Goal: Navigation & Orientation: Find specific page/section

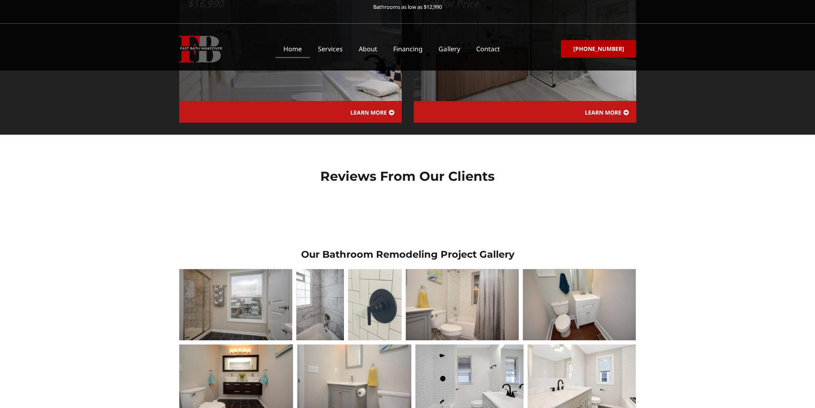
scroll to position [1042, 0]
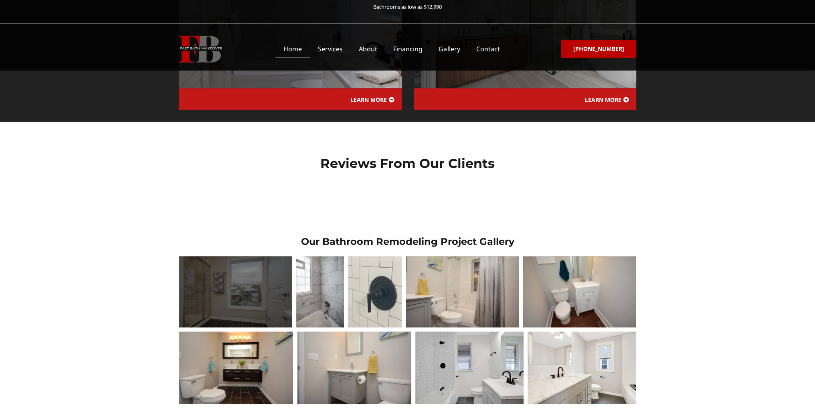
click at [230, 256] on div at bounding box center [235, 292] width 113 height 72
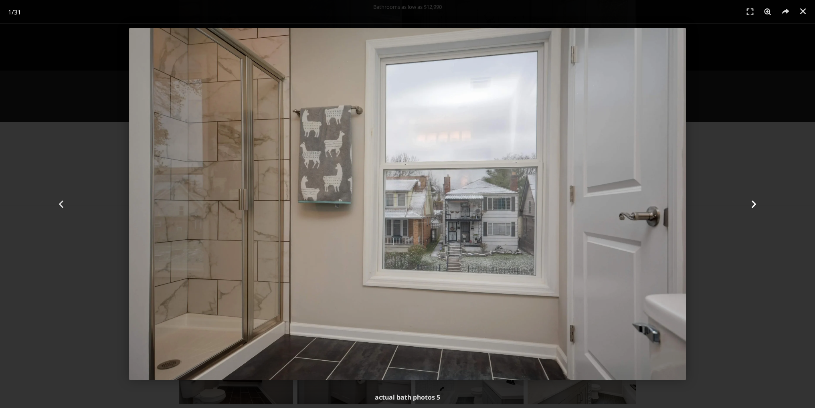
click at [752, 204] on icon "Next slide" at bounding box center [754, 204] width 10 height 10
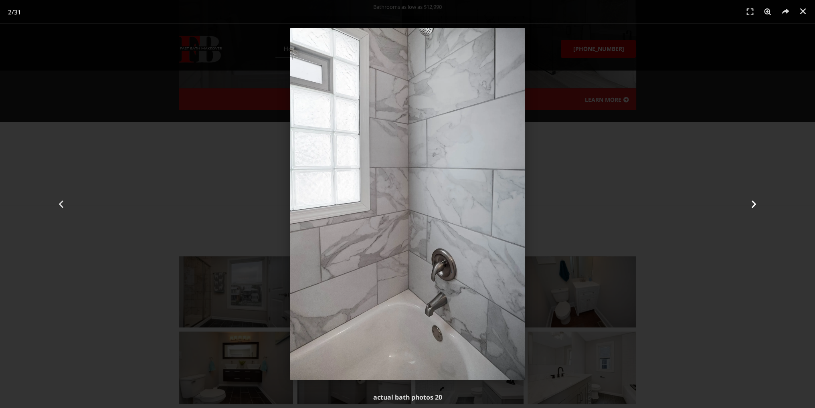
click at [752, 204] on icon "Next slide" at bounding box center [754, 204] width 10 height 10
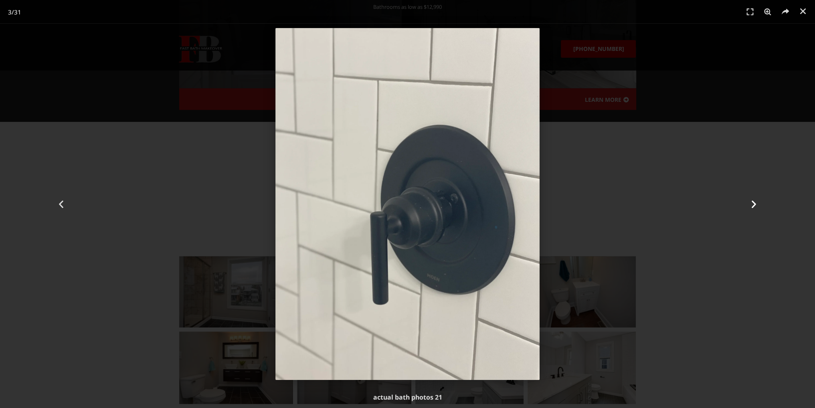
click at [752, 204] on icon "Next slide" at bounding box center [754, 204] width 10 height 10
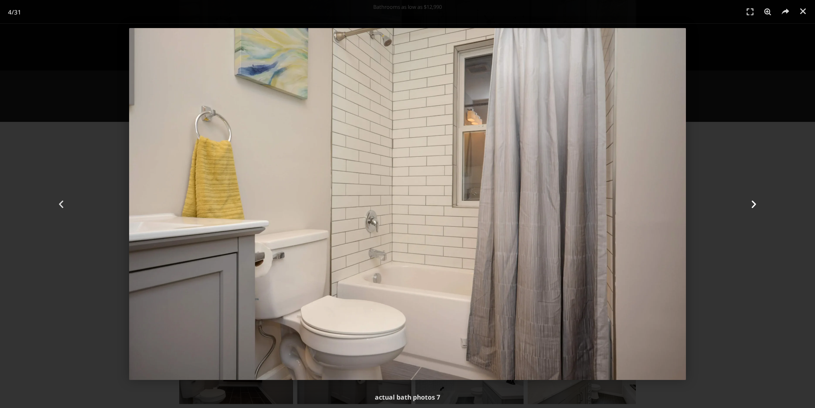
click at [752, 204] on icon "Next slide" at bounding box center [754, 204] width 10 height 10
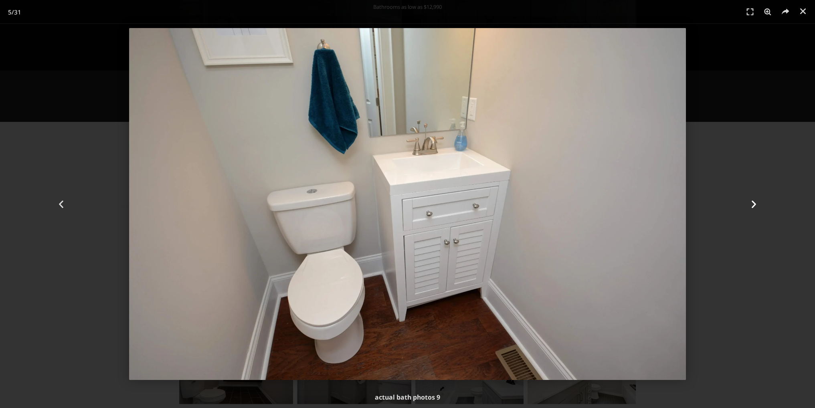
click at [752, 204] on icon "Next slide" at bounding box center [754, 204] width 10 height 10
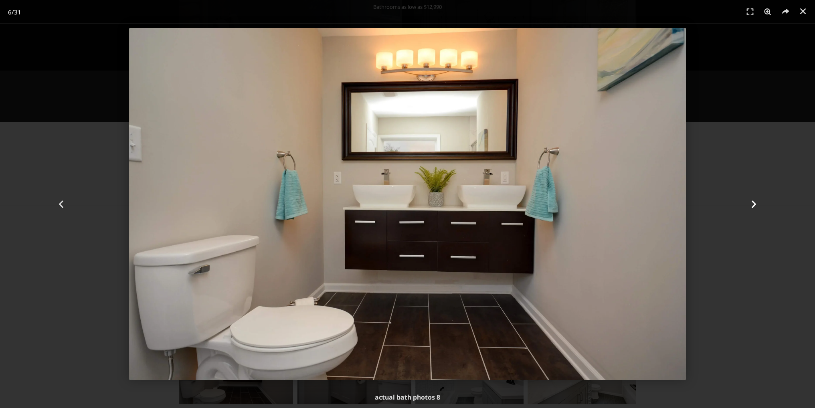
click at [752, 204] on icon "Next slide" at bounding box center [754, 204] width 10 height 10
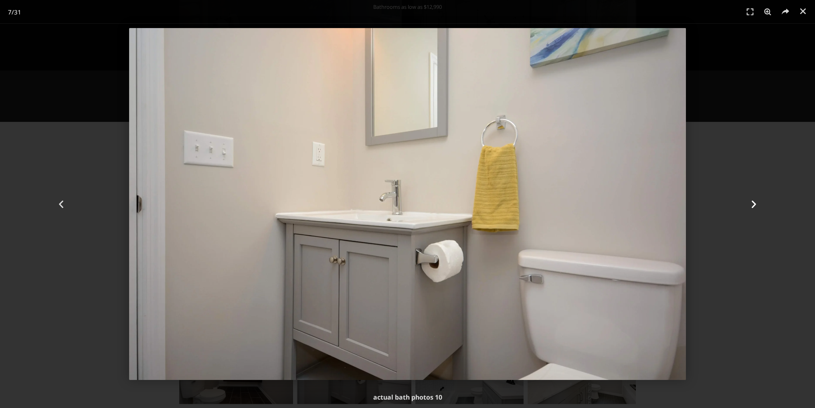
click at [752, 204] on icon "Next slide" at bounding box center [754, 204] width 10 height 10
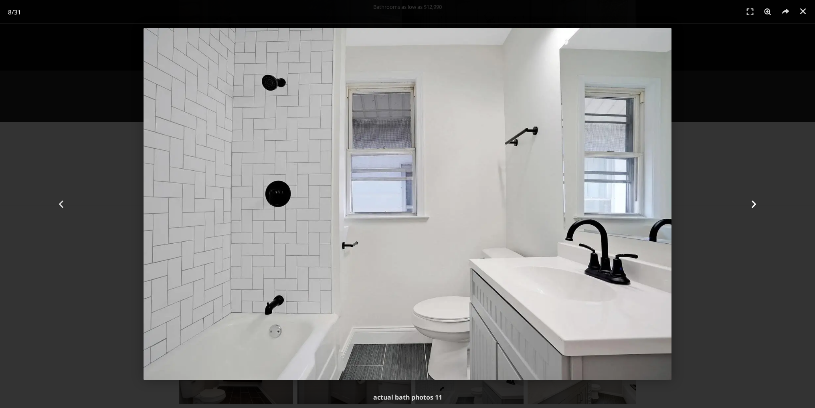
click at [752, 204] on icon "Next slide" at bounding box center [754, 204] width 10 height 10
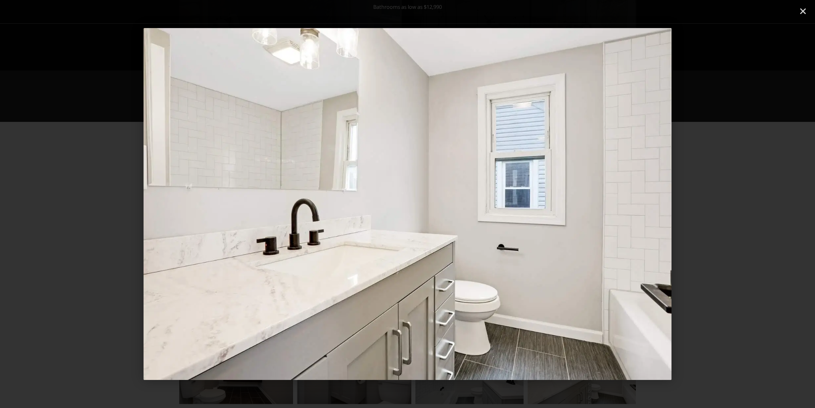
click at [752, 204] on icon "Next slide" at bounding box center [754, 204] width 10 height 10
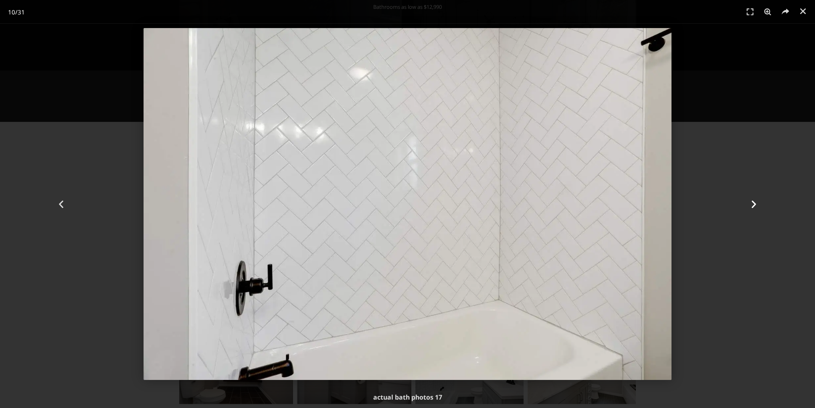
click at [752, 204] on icon "Next slide" at bounding box center [754, 204] width 10 height 10
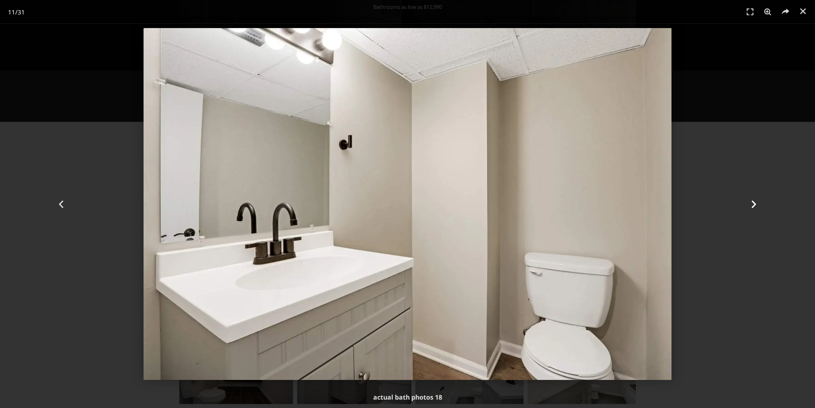
click at [752, 204] on icon "Next slide" at bounding box center [754, 204] width 10 height 10
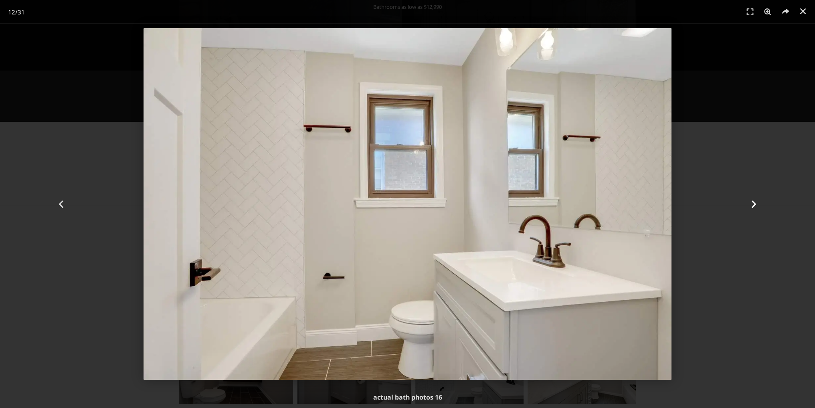
click at [752, 204] on icon "Next slide" at bounding box center [754, 204] width 10 height 10
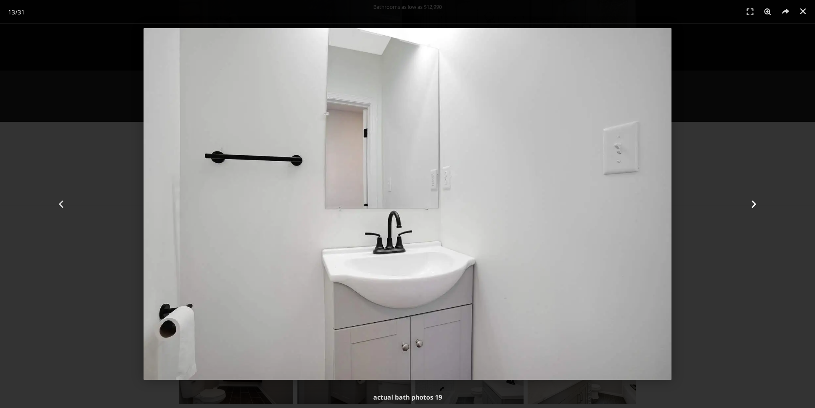
click at [752, 204] on icon "Next slide" at bounding box center [754, 204] width 10 height 10
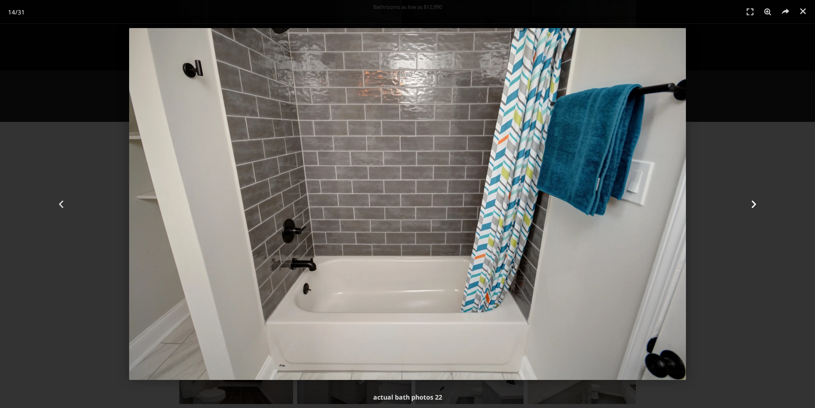
click at [752, 204] on icon "Next slide" at bounding box center [754, 204] width 10 height 10
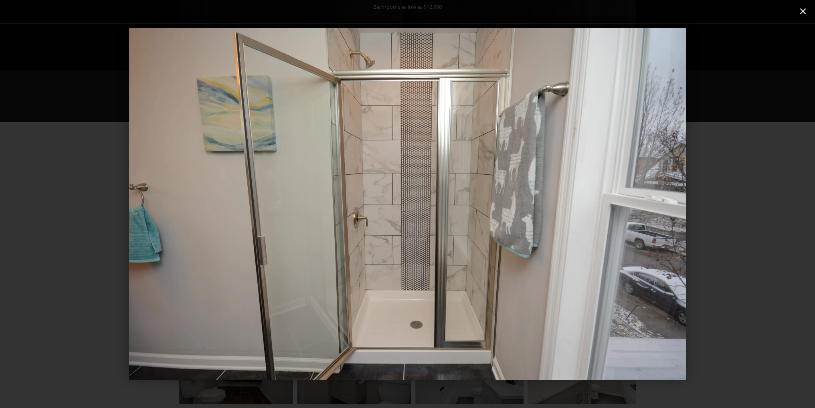
click at [752, 204] on icon "Next slide" at bounding box center [754, 204] width 10 height 10
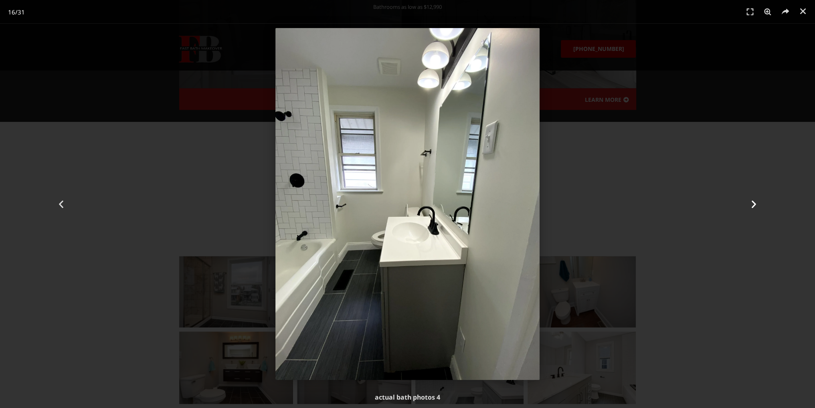
click at [752, 204] on icon "Next slide" at bounding box center [754, 204] width 10 height 10
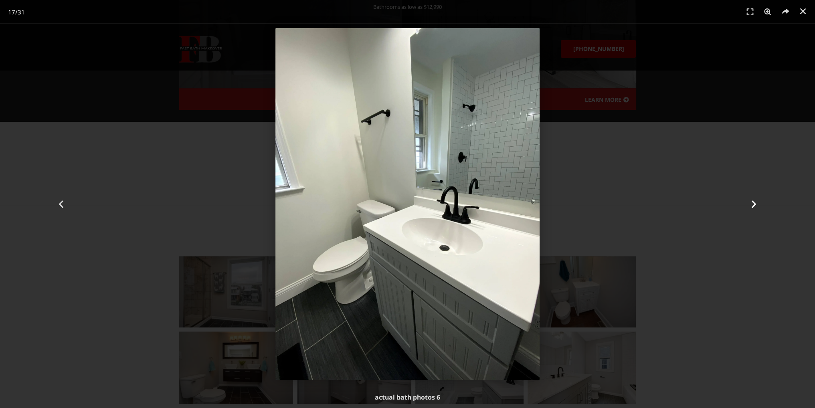
click at [752, 204] on icon "Next slide" at bounding box center [754, 204] width 10 height 10
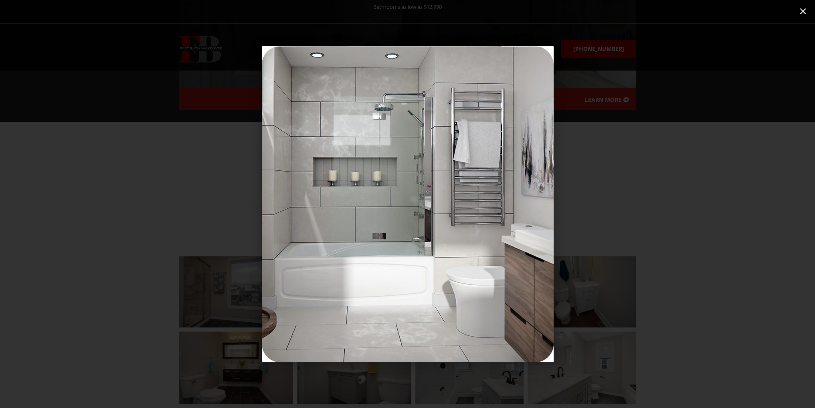
click at [752, 204] on icon "Next slide" at bounding box center [754, 204] width 10 height 10
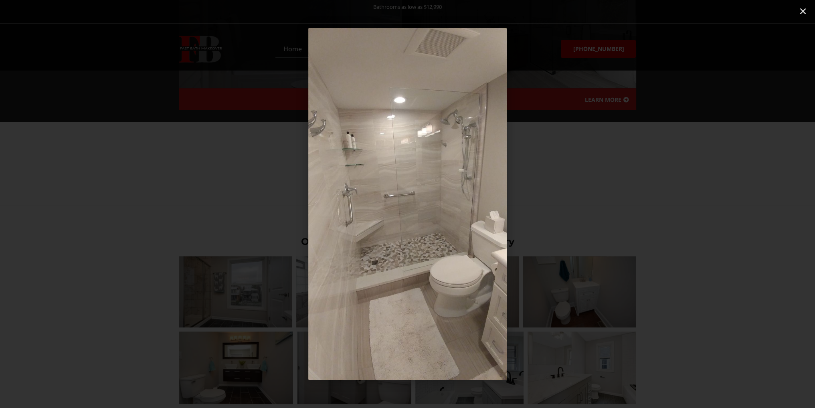
click at [752, 204] on icon "Next slide" at bounding box center [754, 204] width 10 height 10
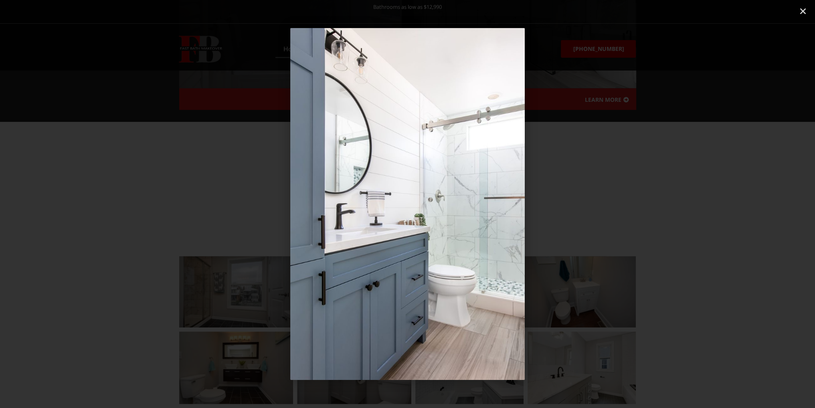
click at [752, 204] on icon "Next slide" at bounding box center [754, 204] width 10 height 10
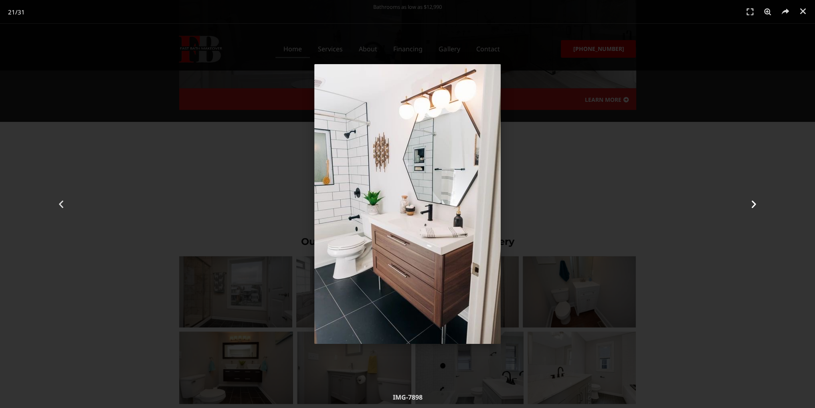
click at [752, 204] on icon "Next slide" at bounding box center [754, 204] width 10 height 10
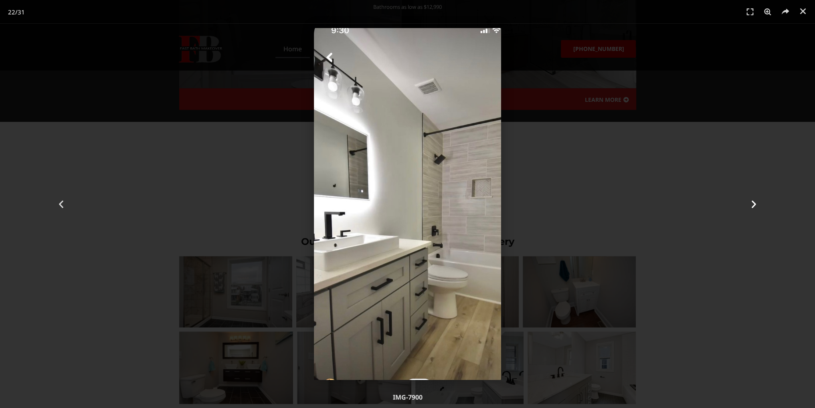
click at [752, 204] on icon "Next slide" at bounding box center [754, 204] width 10 height 10
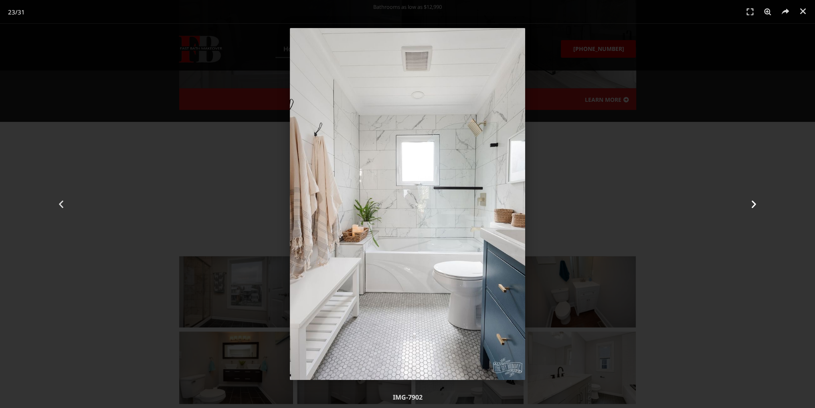
click at [752, 204] on icon "Next slide" at bounding box center [754, 204] width 10 height 10
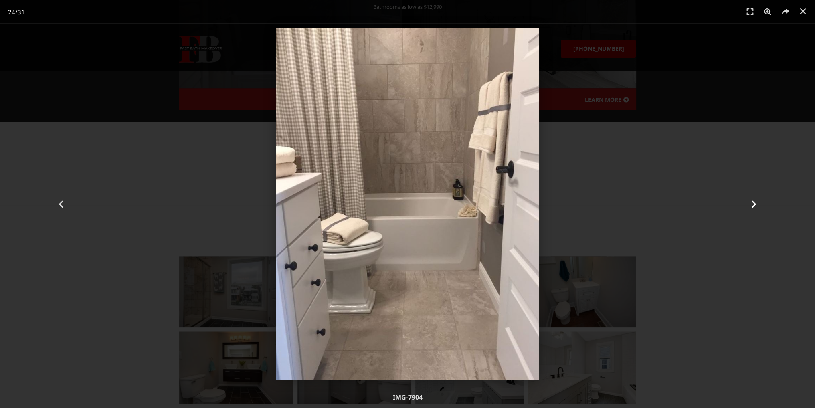
click at [752, 204] on icon "Next slide" at bounding box center [754, 204] width 10 height 10
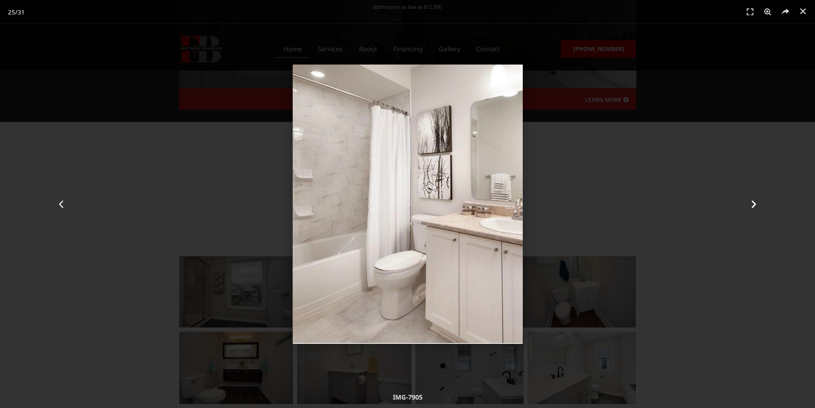
click at [752, 204] on icon "Next slide" at bounding box center [754, 204] width 10 height 10
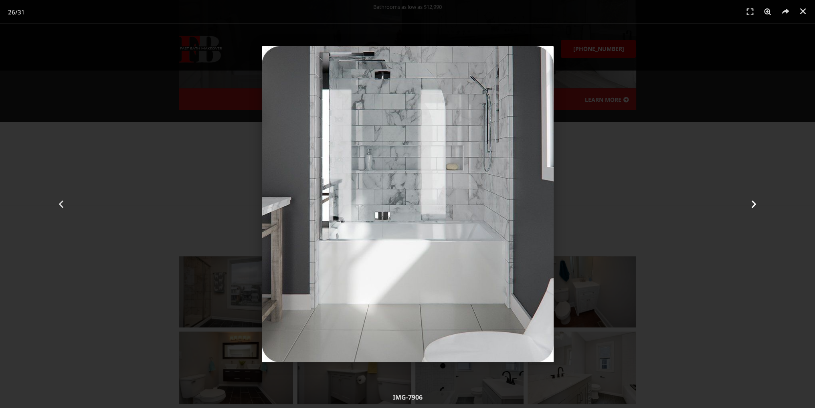
click at [752, 204] on icon "Next slide" at bounding box center [754, 204] width 10 height 10
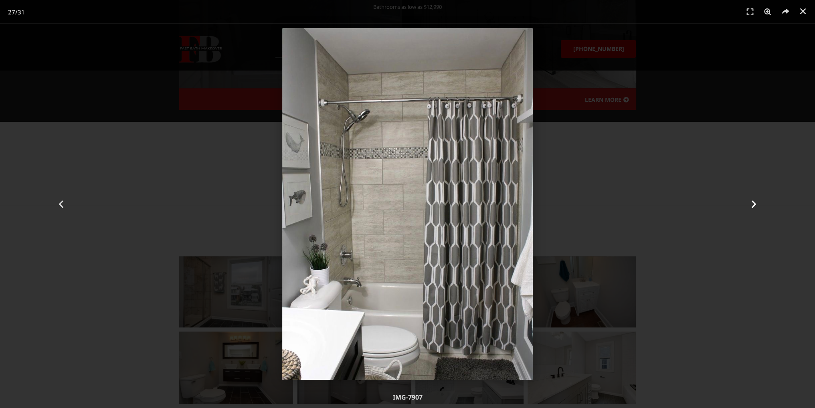
click at [752, 204] on icon "Next slide" at bounding box center [754, 204] width 10 height 10
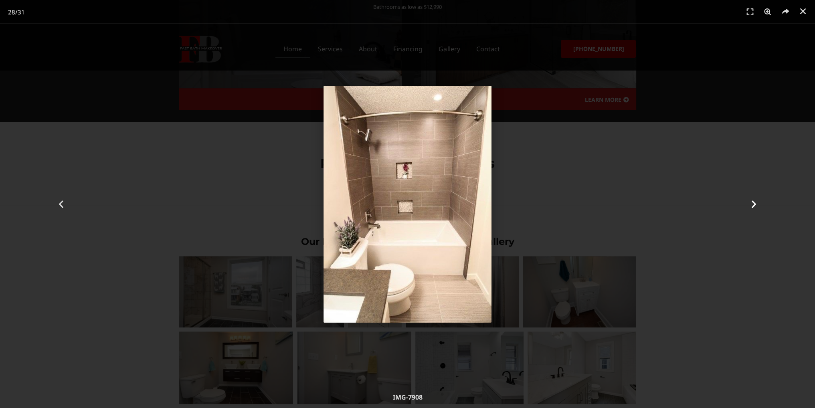
click at [752, 204] on icon "Next slide" at bounding box center [754, 204] width 10 height 10
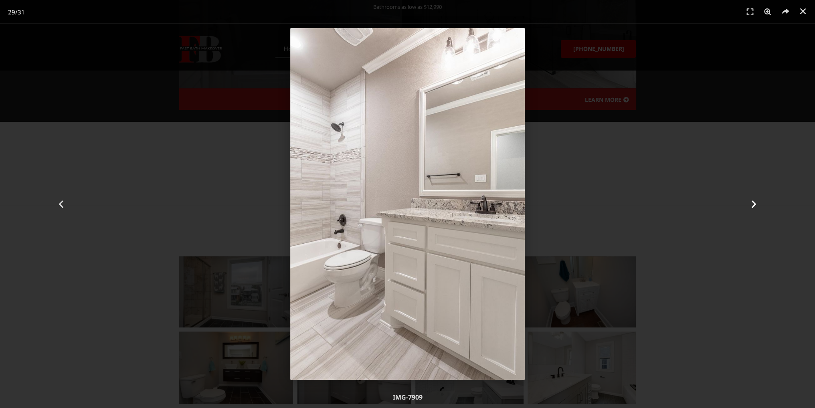
click at [752, 204] on icon "Next slide" at bounding box center [754, 204] width 10 height 10
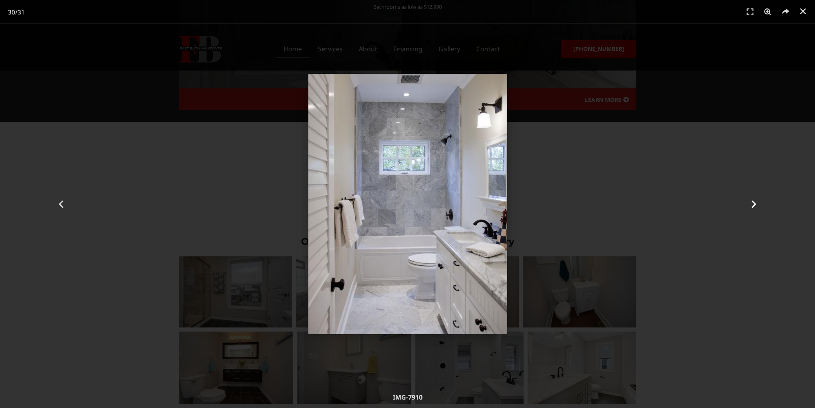
click at [752, 204] on icon "Next slide" at bounding box center [754, 204] width 10 height 10
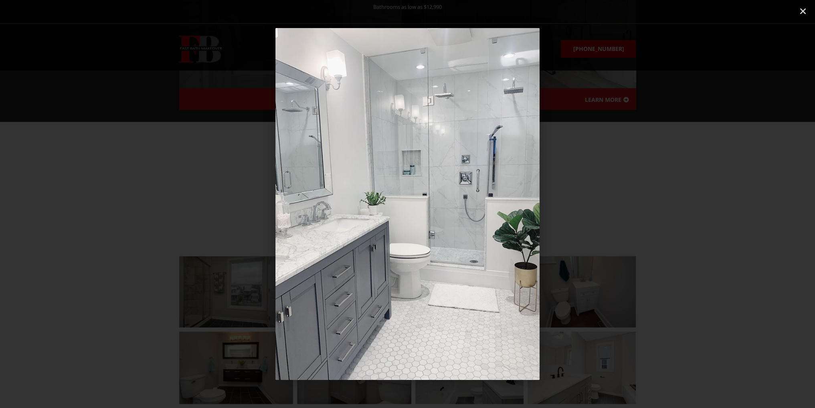
click at [752, 204] on icon "Next slide" at bounding box center [754, 204] width 10 height 10
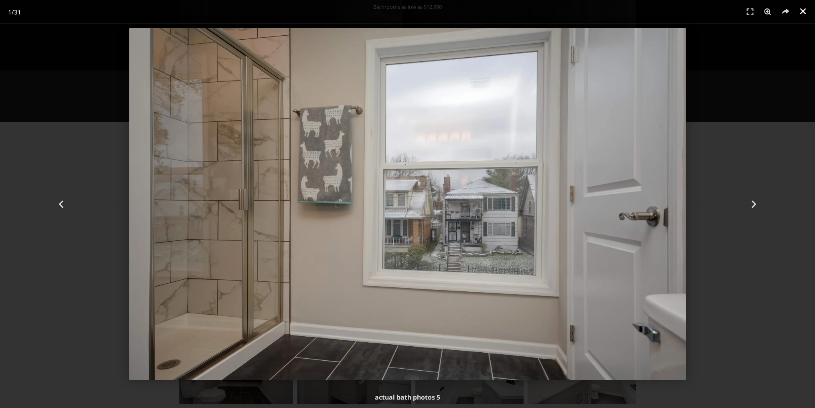
click at [801, 12] on icon "Close (Esc)" at bounding box center [803, 11] width 8 height 8
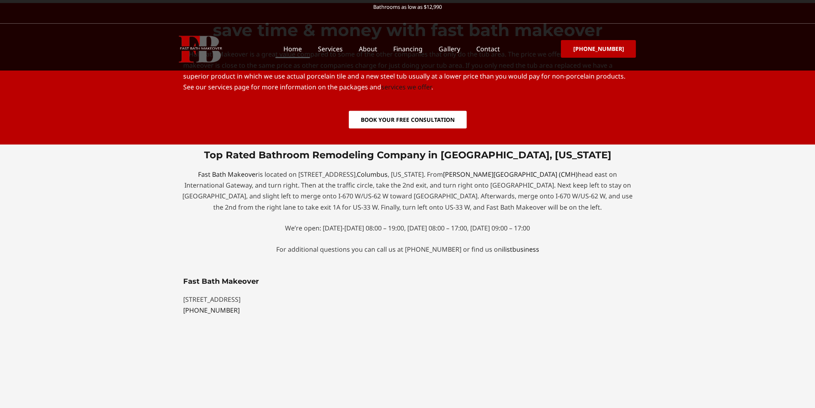
scroll to position [2084, 0]
